Goal: Check status

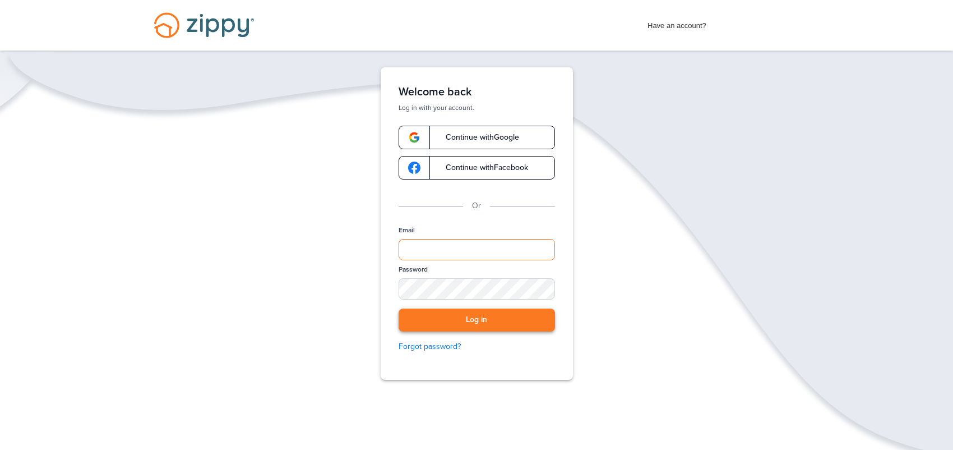
type input "**********"
click at [449, 325] on button "Log in" at bounding box center [477, 319] width 156 height 23
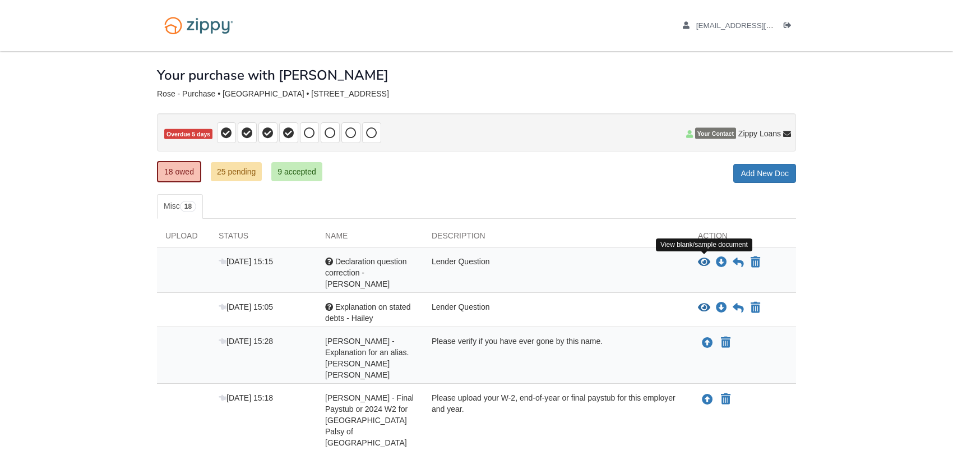
click at [702, 262] on icon "View Declaration question correction -Jonathan" at bounding box center [704, 262] width 12 height 11
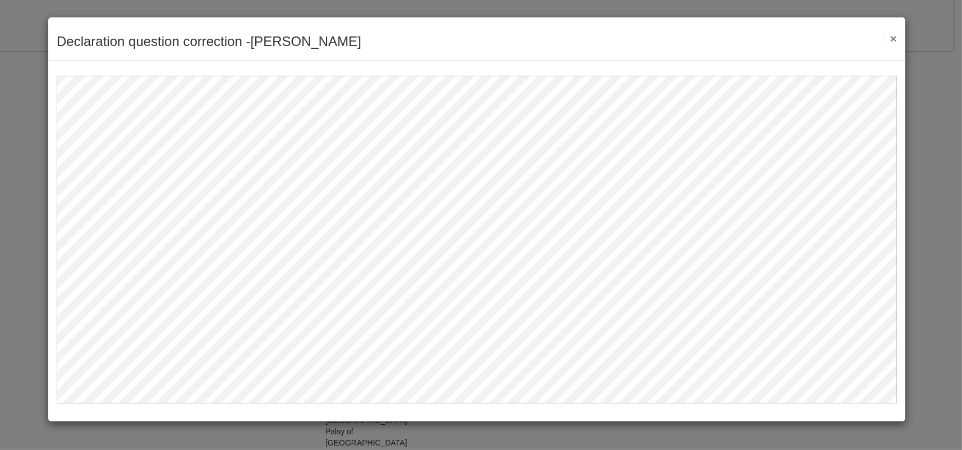
click at [894, 37] on button "×" at bounding box center [890, 39] width 13 height 12
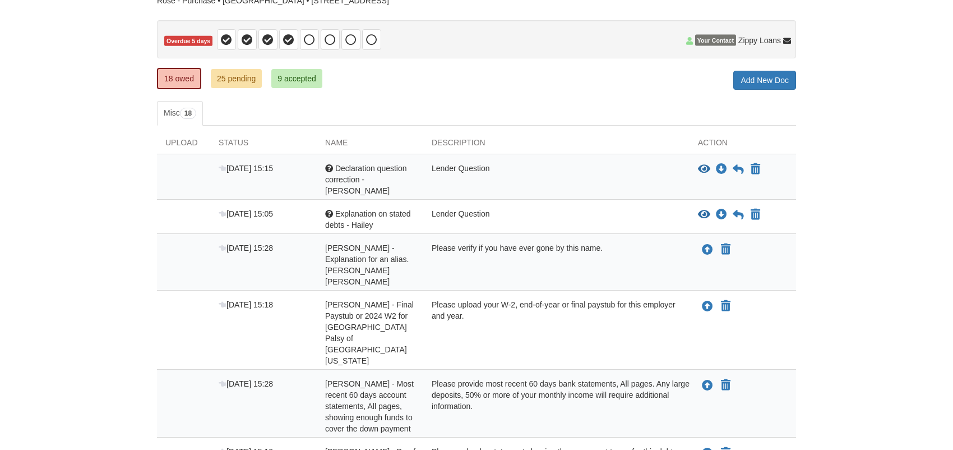
scroll to position [56, 0]
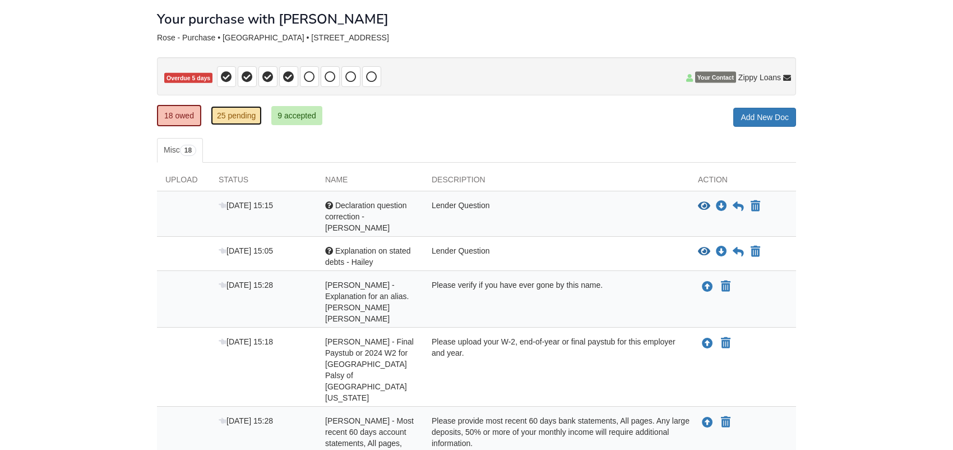
click at [237, 117] on link "25 pending" at bounding box center [236, 115] width 51 height 19
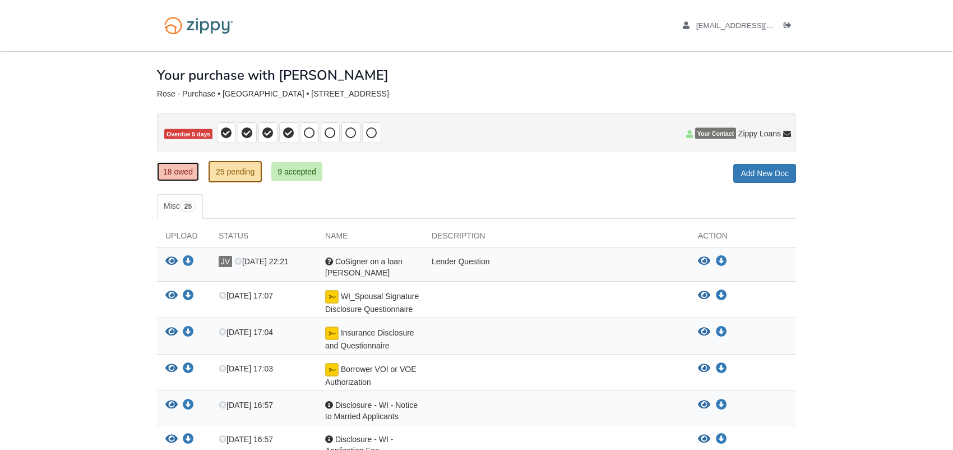
click at [168, 175] on link "18 owed" at bounding box center [178, 171] width 42 height 19
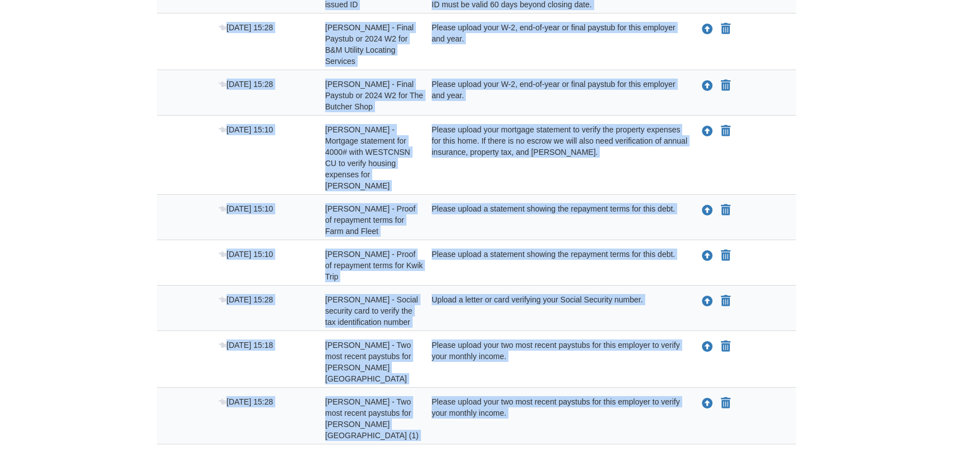
scroll to position [759, 0]
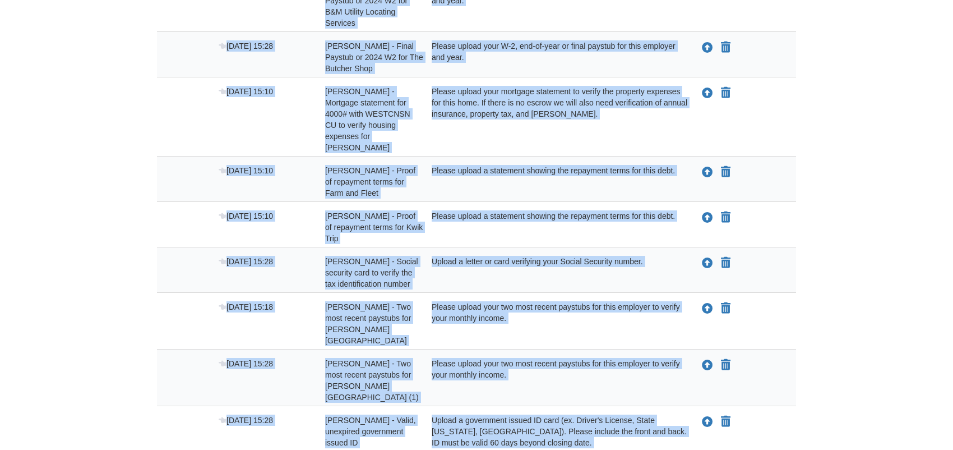
drag, startPoint x: 164, startPoint y: 67, endPoint x: 664, endPoint y: 396, distance: 597.7
copy div "Upload Status Name Description Action [DATE] 15:15 Question Declaration questio…"
